Goal: Find contact information: Find contact information

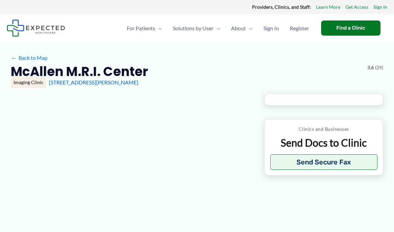
type input "**********"
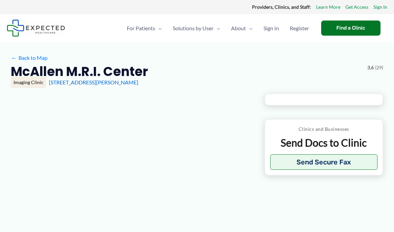
type input "**********"
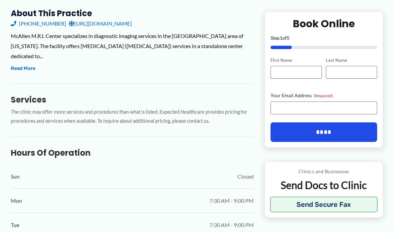
scroll to position [168, 0]
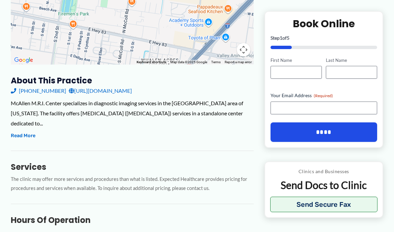
click at [102, 93] on link "[URL][DOMAIN_NAME]" at bounding box center [100, 91] width 63 height 10
